Goal: Task Accomplishment & Management: Use online tool/utility

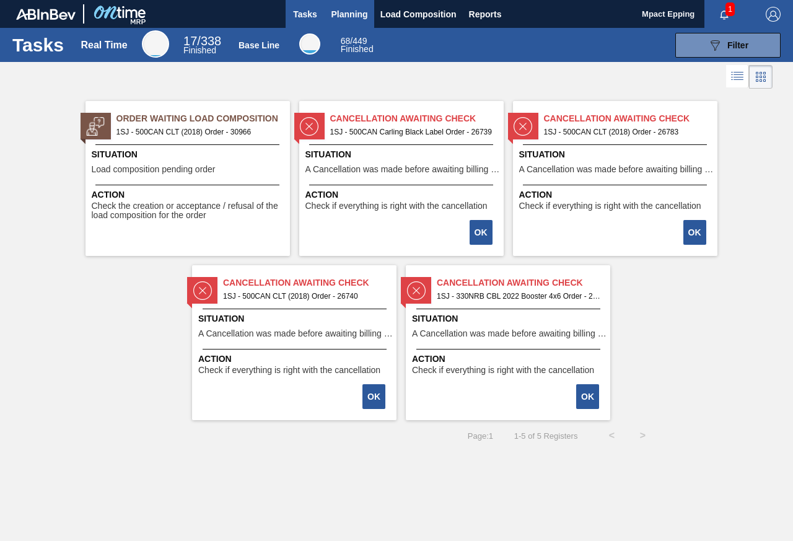
click at [352, 12] on span "Planning" at bounding box center [349, 14] width 37 height 15
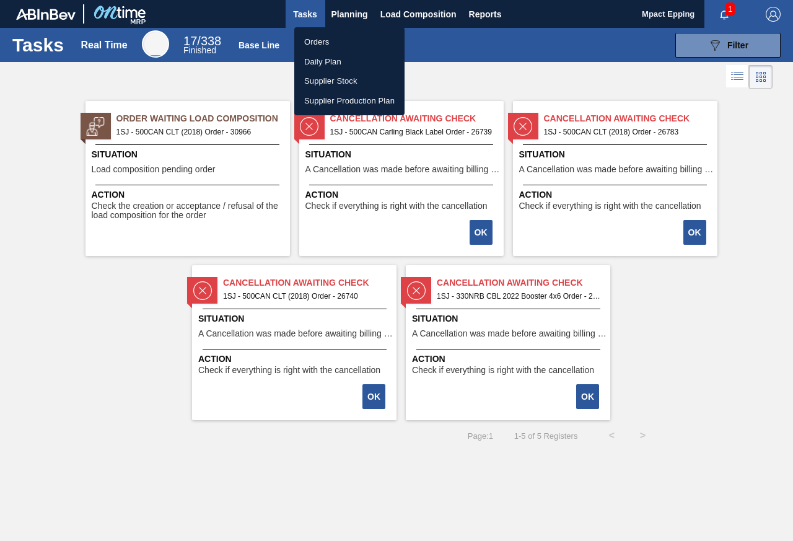
click at [328, 40] on li "Orders" at bounding box center [349, 42] width 110 height 20
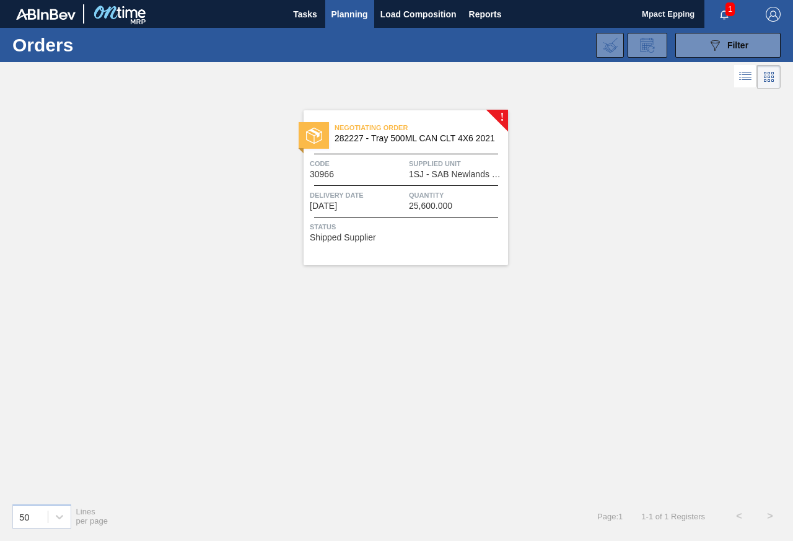
click at [376, 188] on div "Negotiating Order 282227 - Tray 500ML CAN CLT 4X6 2021 Code 30966 Supplied Unit…" at bounding box center [405, 187] width 204 height 155
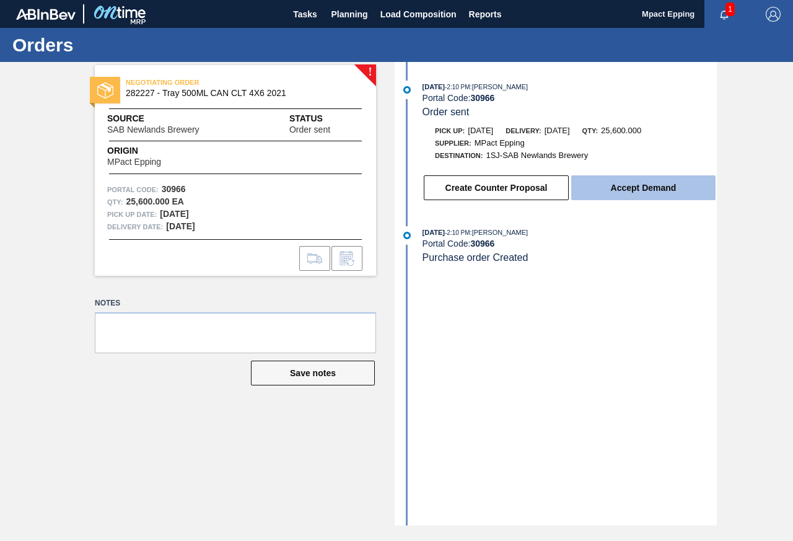
click at [606, 193] on button "Accept Demand" at bounding box center [643, 187] width 144 height 25
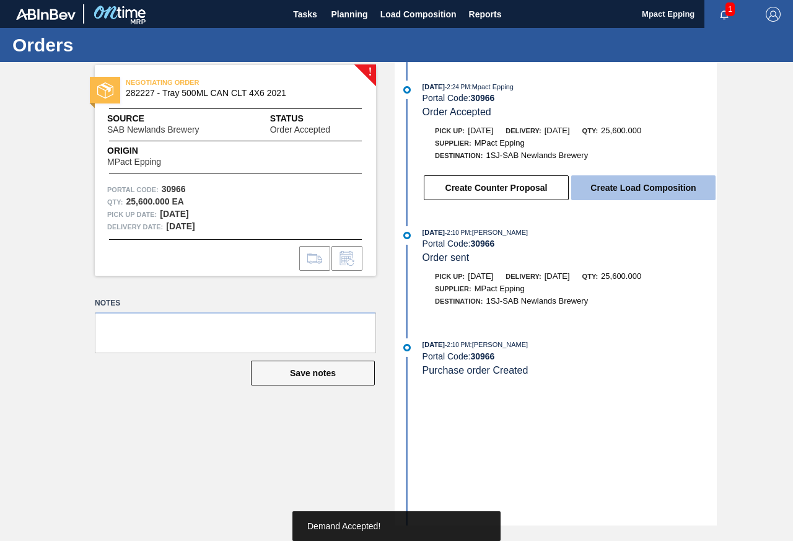
click at [613, 181] on button "Create Load Composition" at bounding box center [643, 187] width 144 height 25
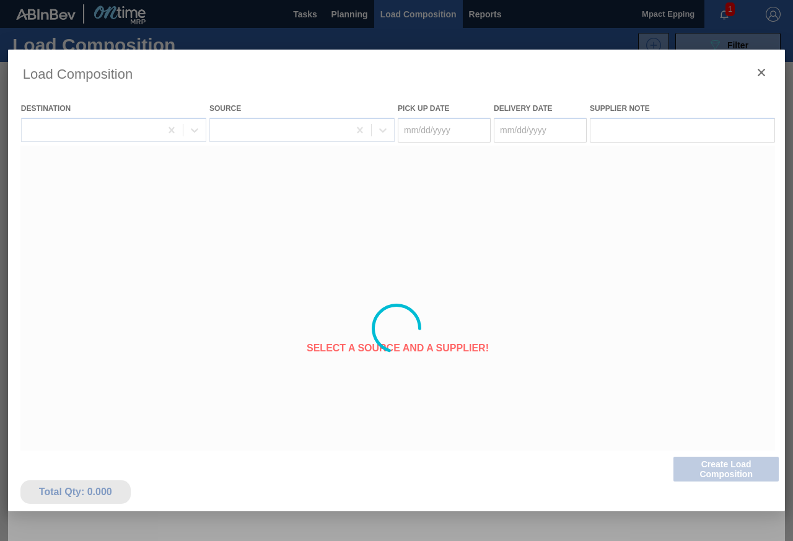
type Date "[DATE]"
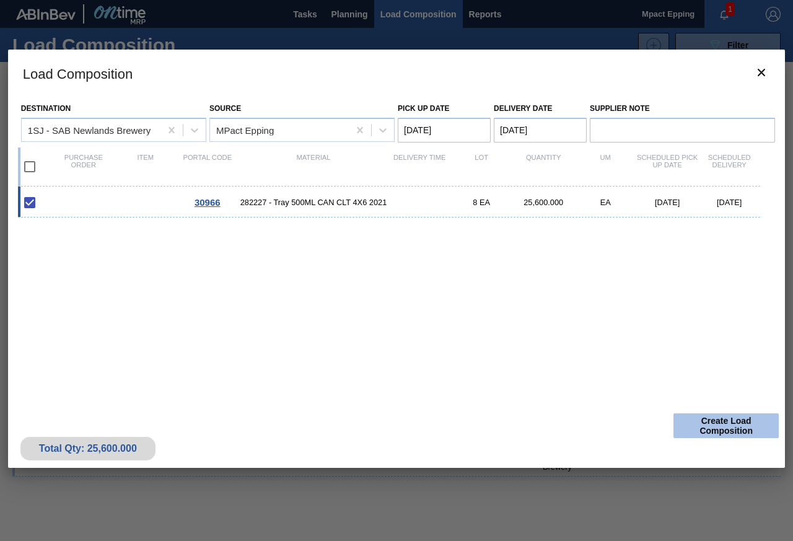
click at [726, 422] on button "Create Load Composition" at bounding box center [725, 425] width 105 height 25
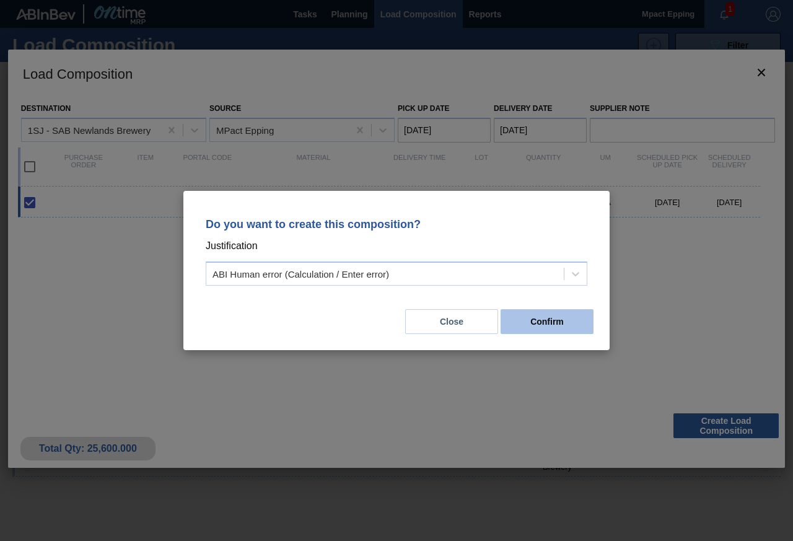
click at [517, 316] on button "Confirm" at bounding box center [546, 321] width 93 height 25
